Goal: Navigation & Orientation: Find specific page/section

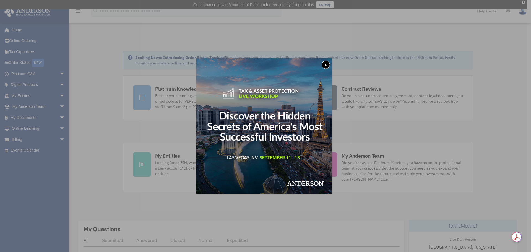
click at [331, 63] on img at bounding box center [263, 125] width 135 height 135
click at [326, 64] on button "x" at bounding box center [325, 65] width 8 height 8
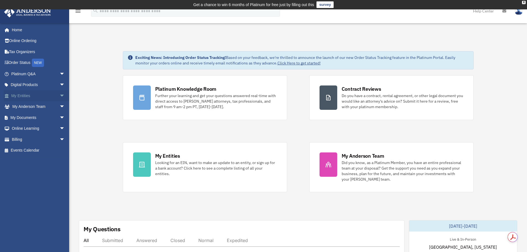
click at [59, 94] on span "arrow_drop_down" at bounding box center [64, 95] width 11 height 11
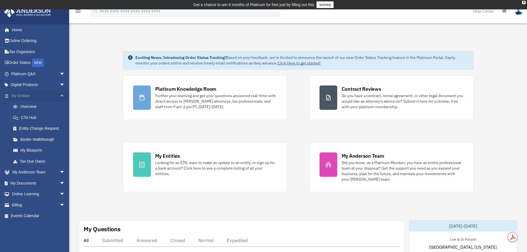
click at [59, 94] on span "arrow_drop_up" at bounding box center [64, 95] width 11 height 11
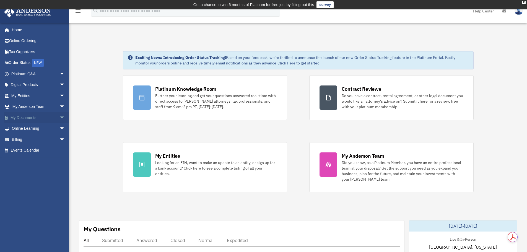
click at [59, 116] on span "arrow_drop_down" at bounding box center [64, 117] width 11 height 11
click at [22, 127] on link "Box" at bounding box center [41, 128] width 66 height 11
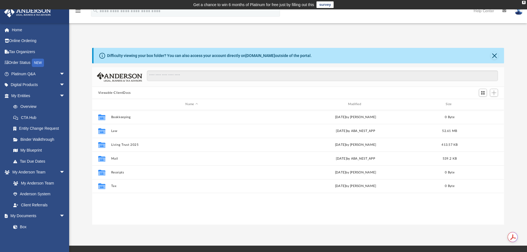
scroll to position [122, 407]
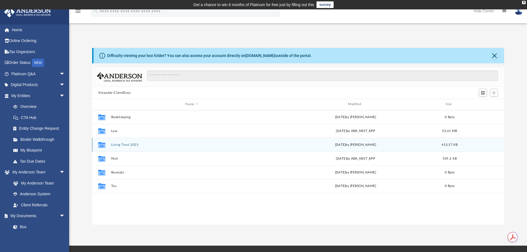
click at [132, 144] on button "Living Trust 2025" at bounding box center [191, 145] width 161 height 4
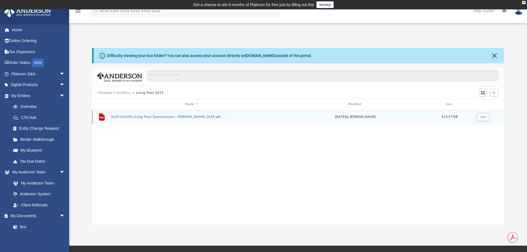
click at [149, 117] on button "1655143204-Living Trust Questionnaire - Alejandro Hormechea 2025.pdf" at bounding box center [191, 117] width 161 height 4
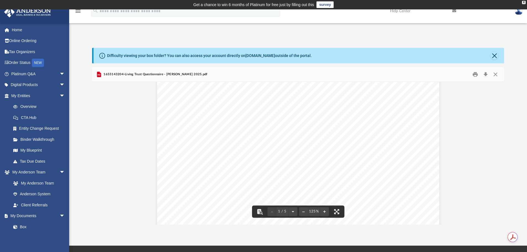
scroll to position [0, 0]
click at [495, 74] on button "Close" at bounding box center [495, 74] width 10 height 9
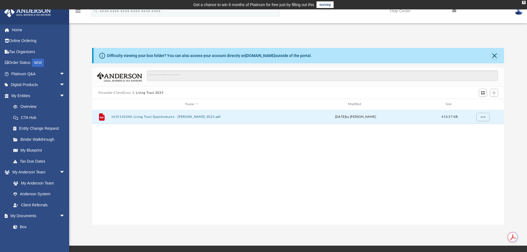
click at [129, 92] on button "Viewable-ClientDocs" at bounding box center [114, 92] width 33 height 5
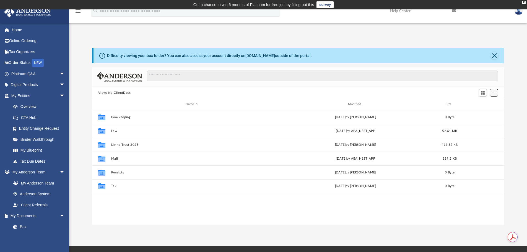
click at [494, 91] on span "Add" at bounding box center [493, 92] width 5 height 5
click at [480, 103] on li "Upload" at bounding box center [486, 104] width 18 height 6
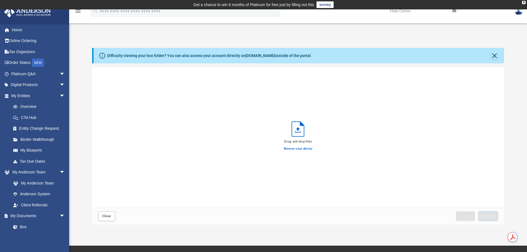
scroll to position [136, 407]
click at [495, 55] on button "Close" at bounding box center [494, 56] width 8 height 8
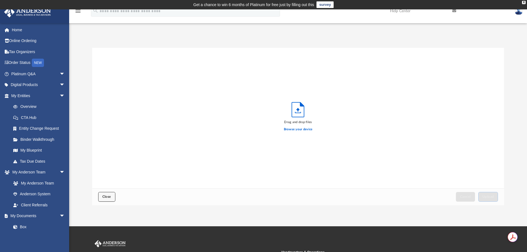
click at [109, 193] on button "Close" at bounding box center [106, 197] width 17 height 10
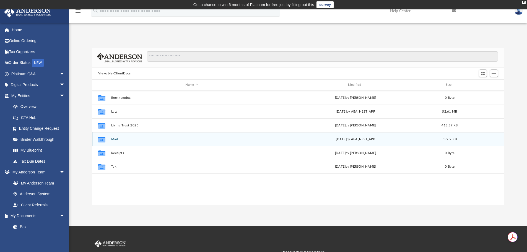
click at [117, 140] on button "Mail" at bounding box center [191, 139] width 161 height 4
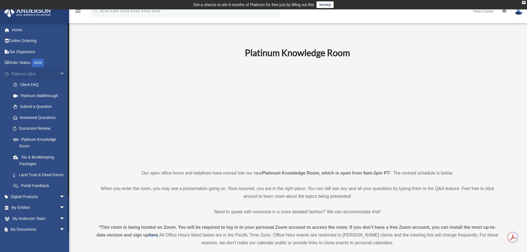
click at [59, 72] on span "arrow_drop_down" at bounding box center [64, 73] width 11 height 11
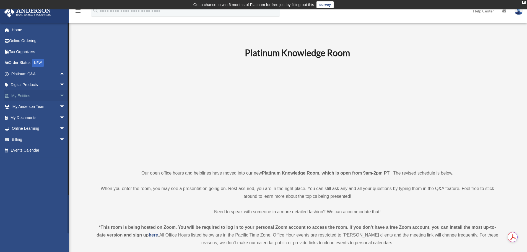
click at [59, 96] on span "arrow_drop_down" at bounding box center [64, 95] width 11 height 11
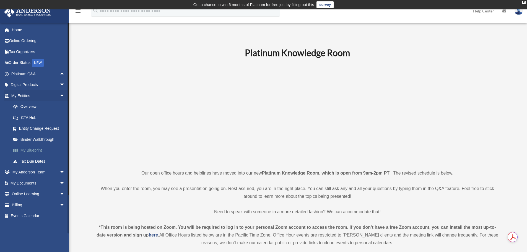
click at [40, 149] on link "My Blueprint" at bounding box center [41, 150] width 66 height 11
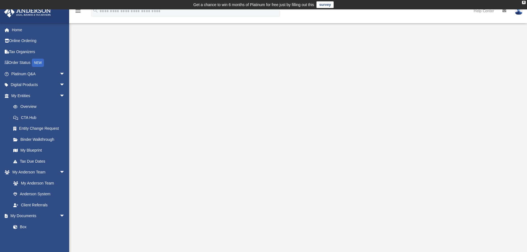
scroll to position [28, 0]
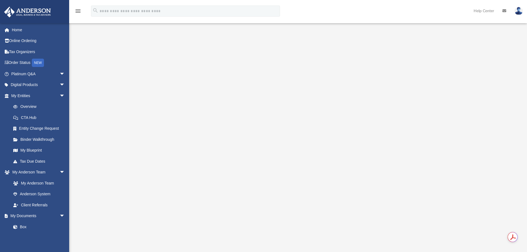
click at [520, 12] on img at bounding box center [518, 11] width 8 height 8
click at [420, 48] on link "Logout" at bounding box center [435, 48] width 55 height 11
